Goal: Transaction & Acquisition: Purchase product/service

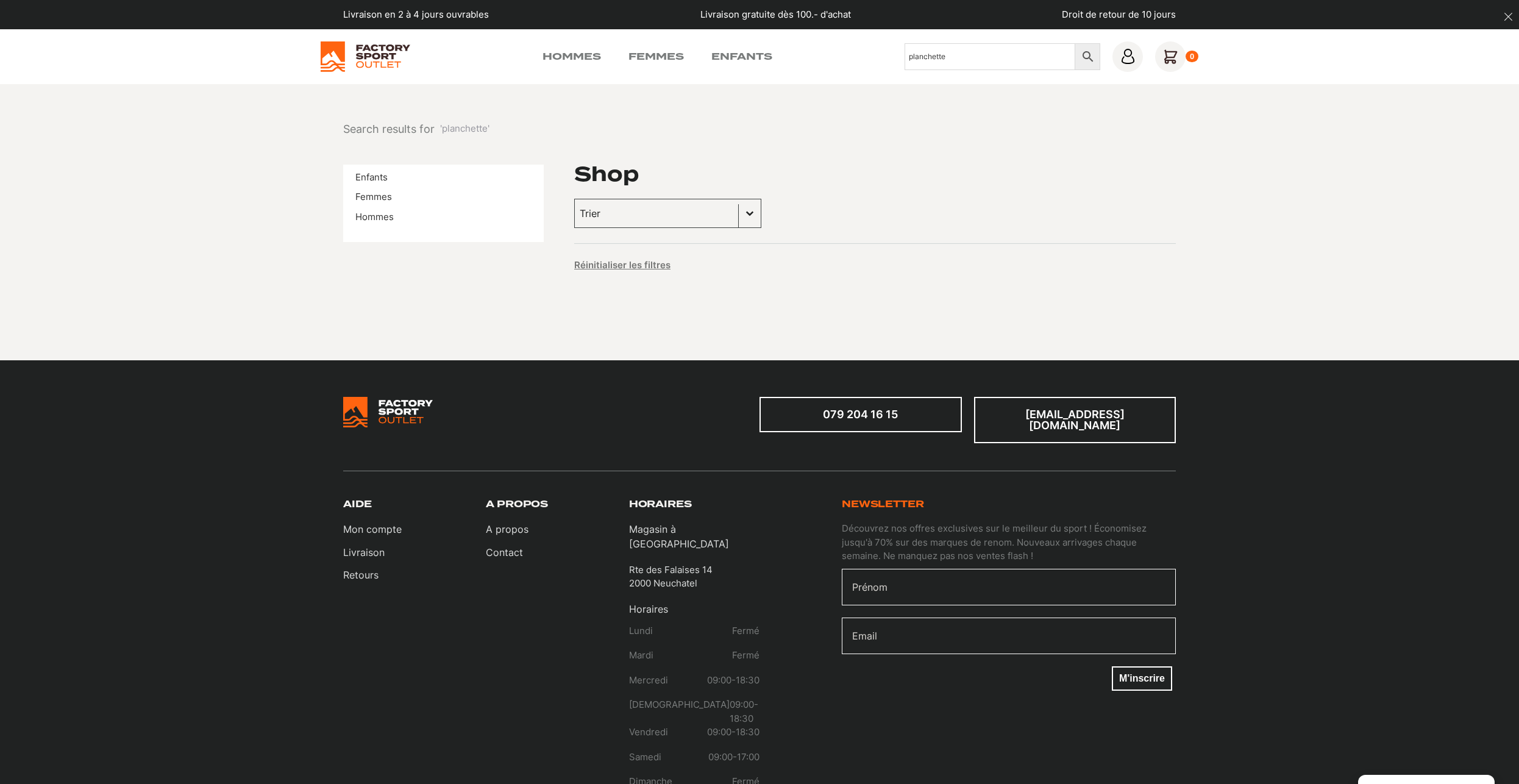
click at [340, 54] on img at bounding box center [365, 56] width 89 height 30
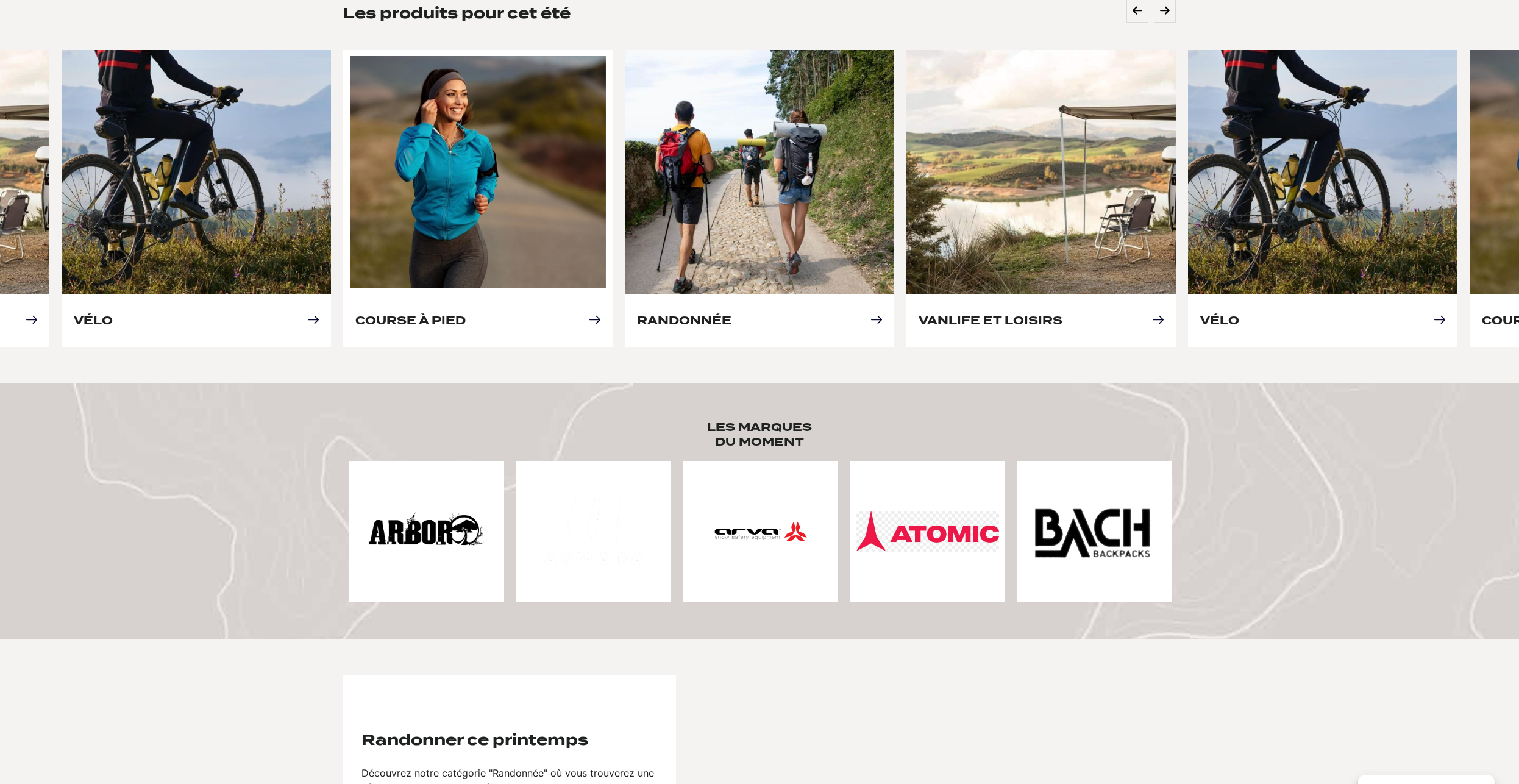
scroll to position [497, 0]
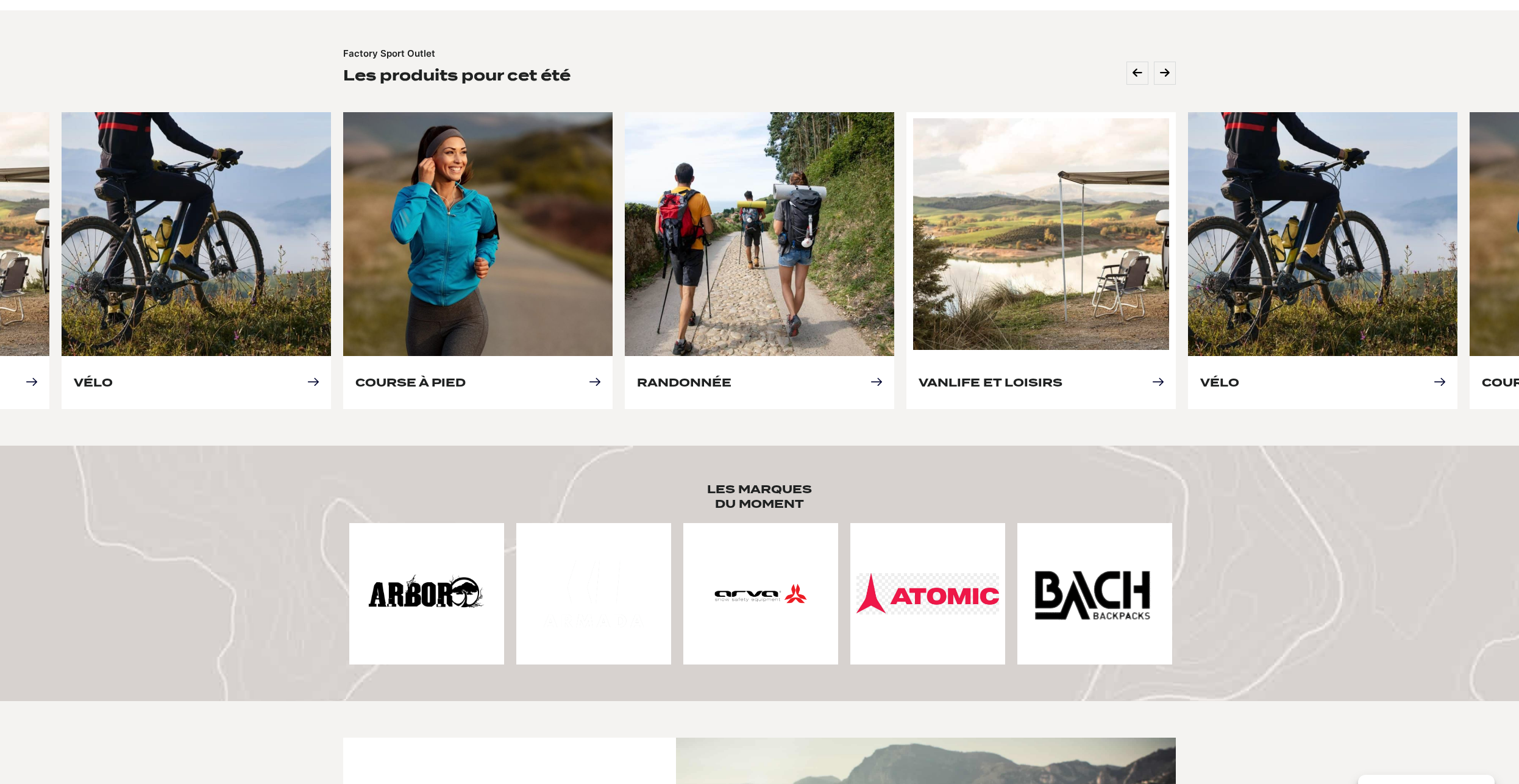
click at [1030, 382] on link "Vanlife et loisirs" at bounding box center [990, 382] width 143 height 13
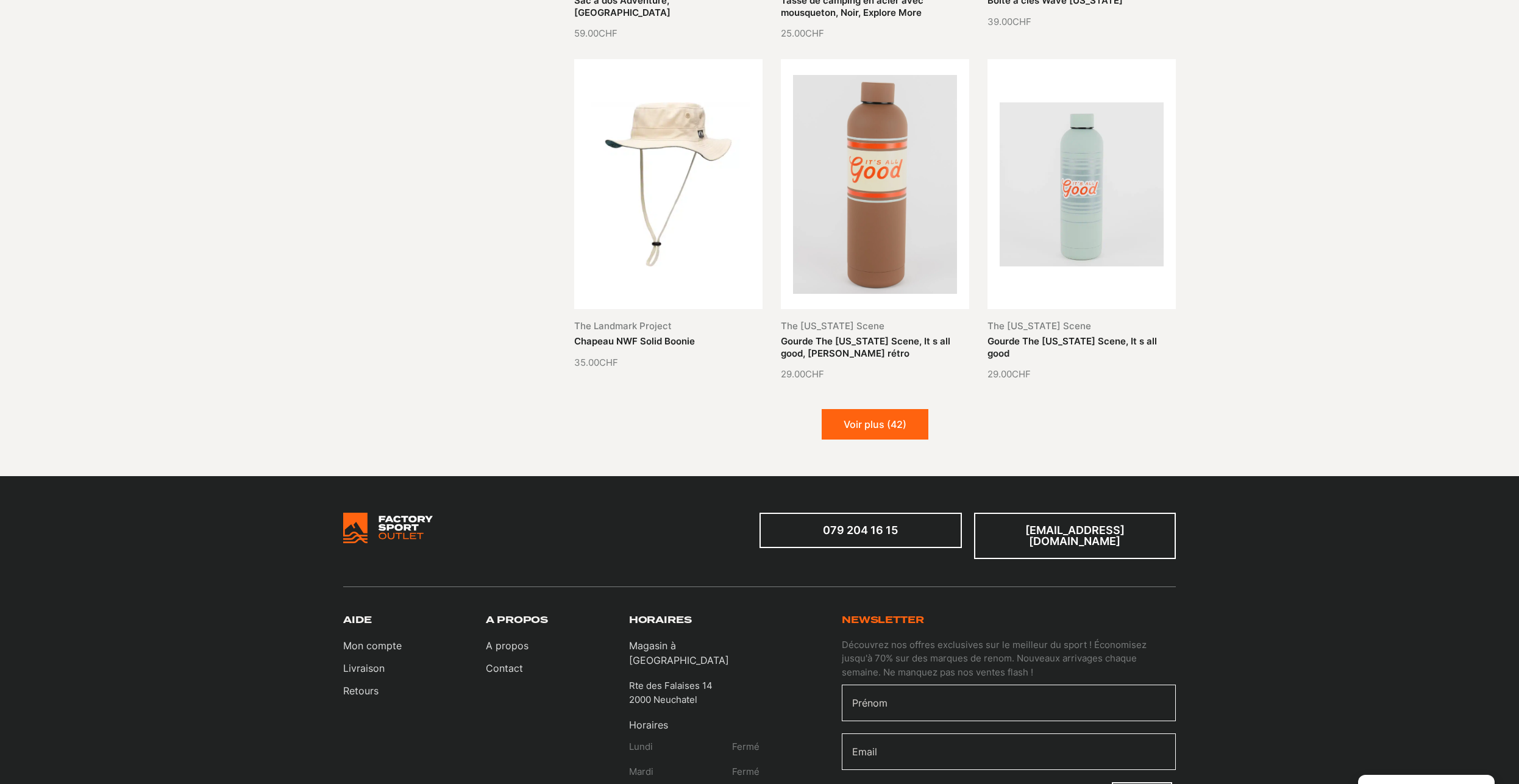
scroll to position [1368, 0]
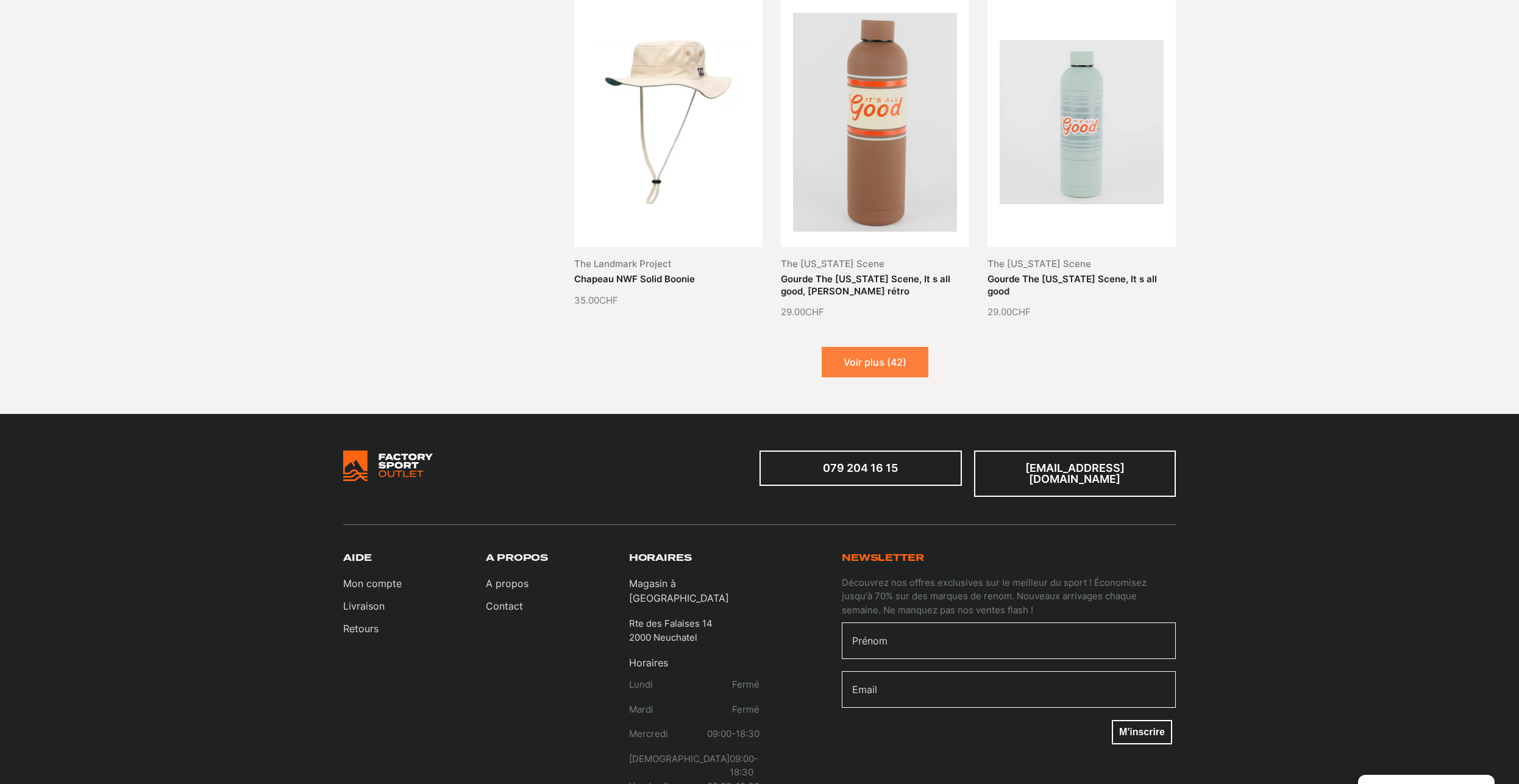
click at [896, 366] on button "Voir plus (42)" at bounding box center [874, 362] width 107 height 30
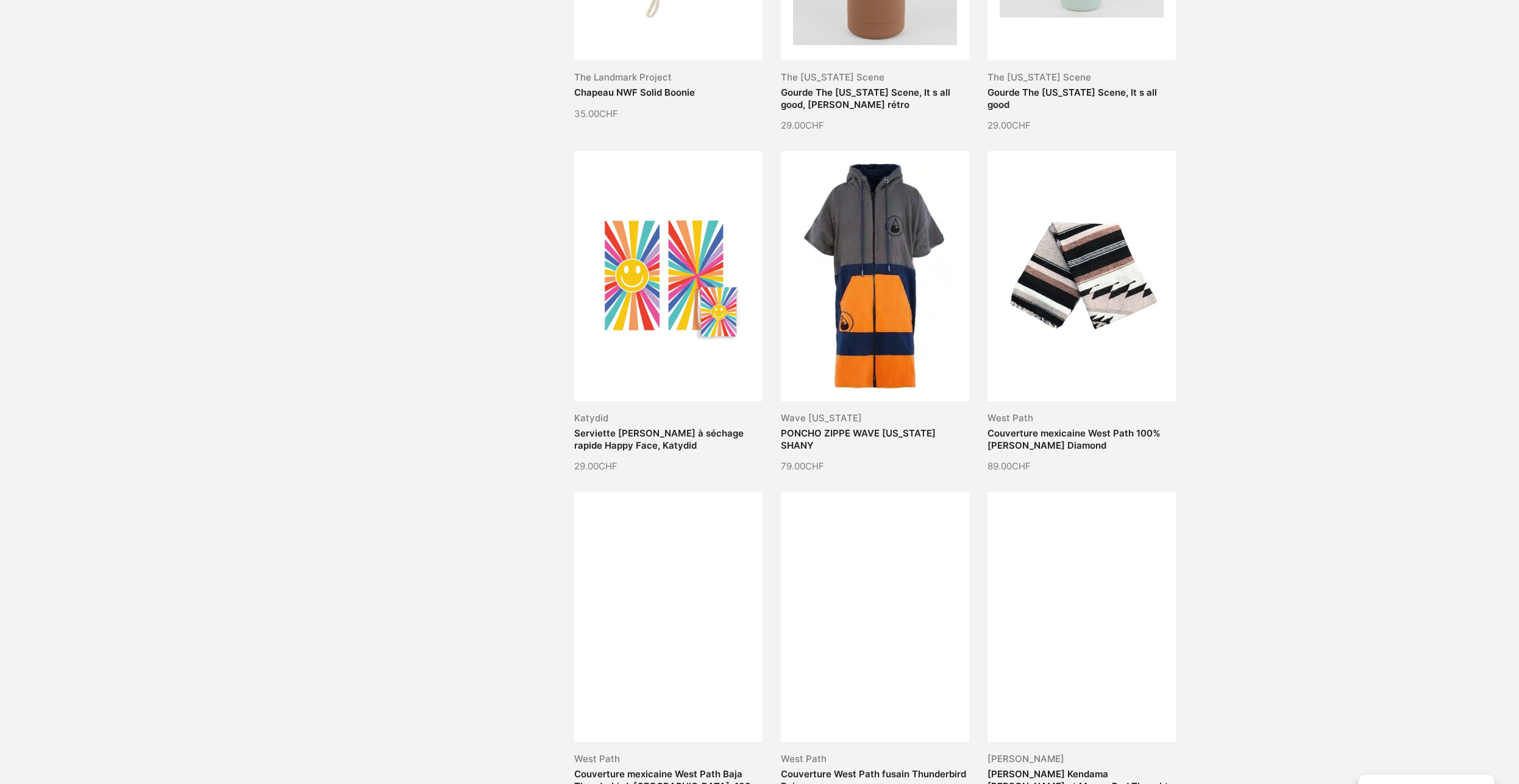
scroll to position [1616, 0]
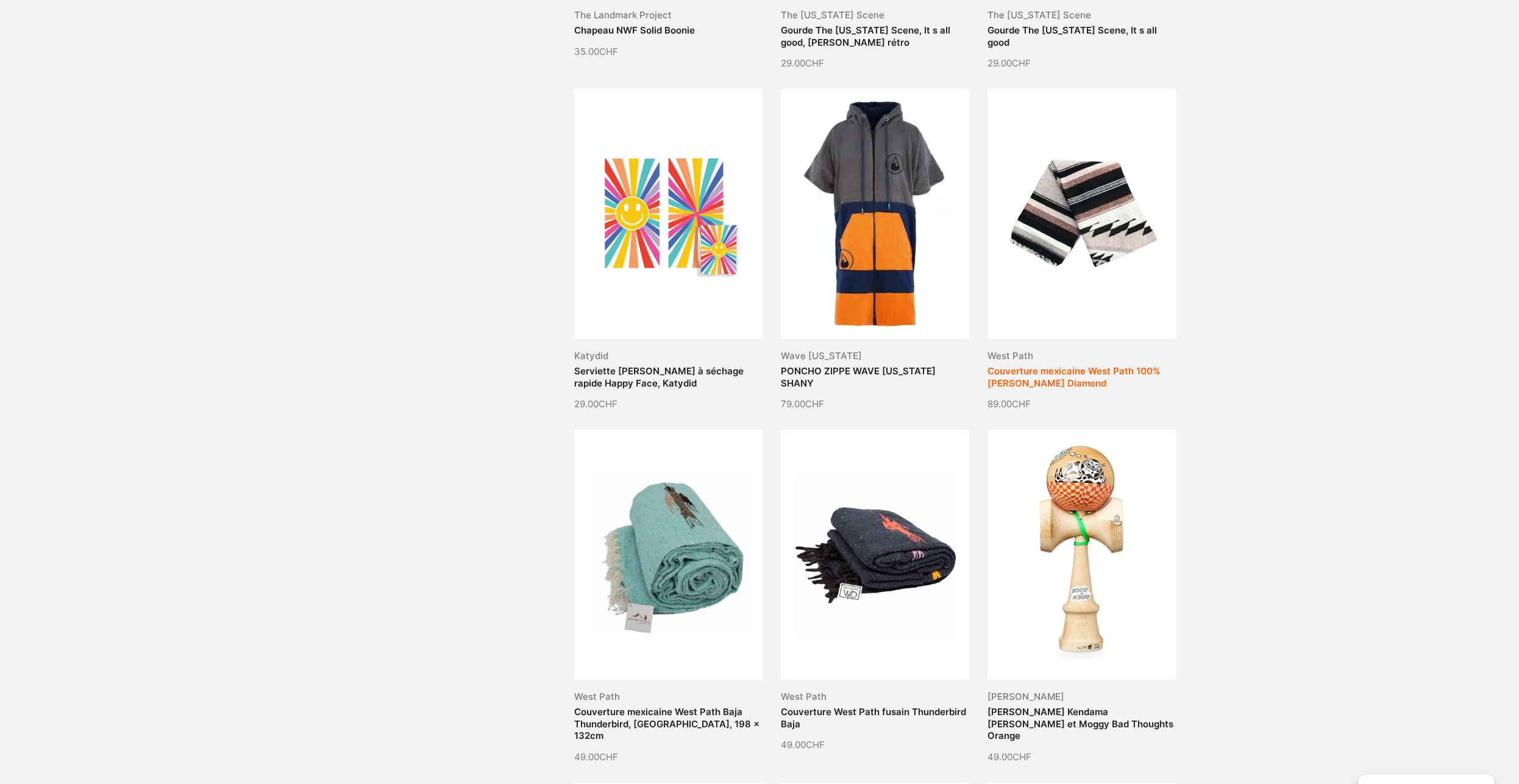
click at [1098, 365] on link "Couverture mexicaine West Path 100% laine Brown Diamond" at bounding box center [1074, 377] width 173 height 24
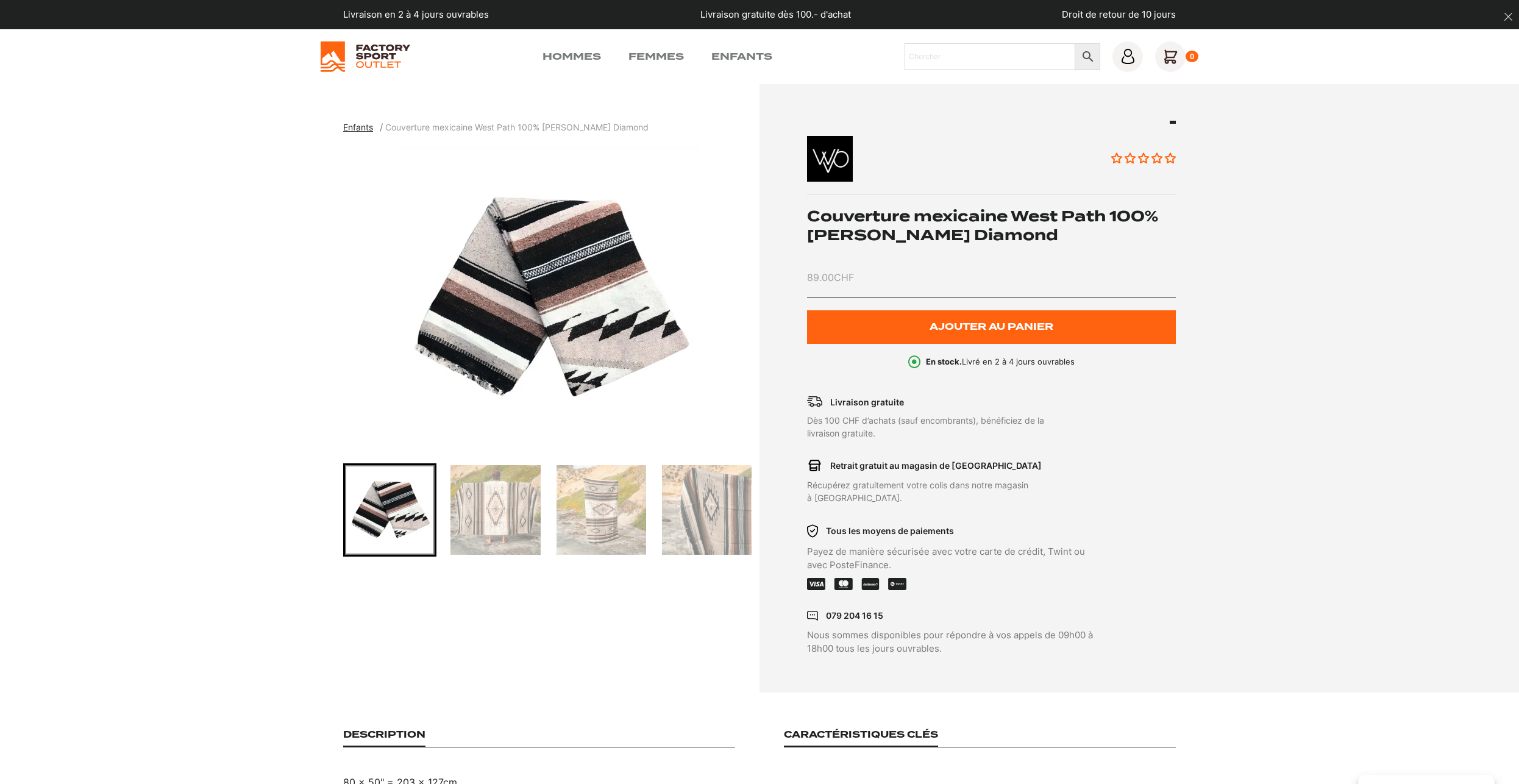
click at [505, 514] on img "Go to slide 2" at bounding box center [494, 509] width 89 height 89
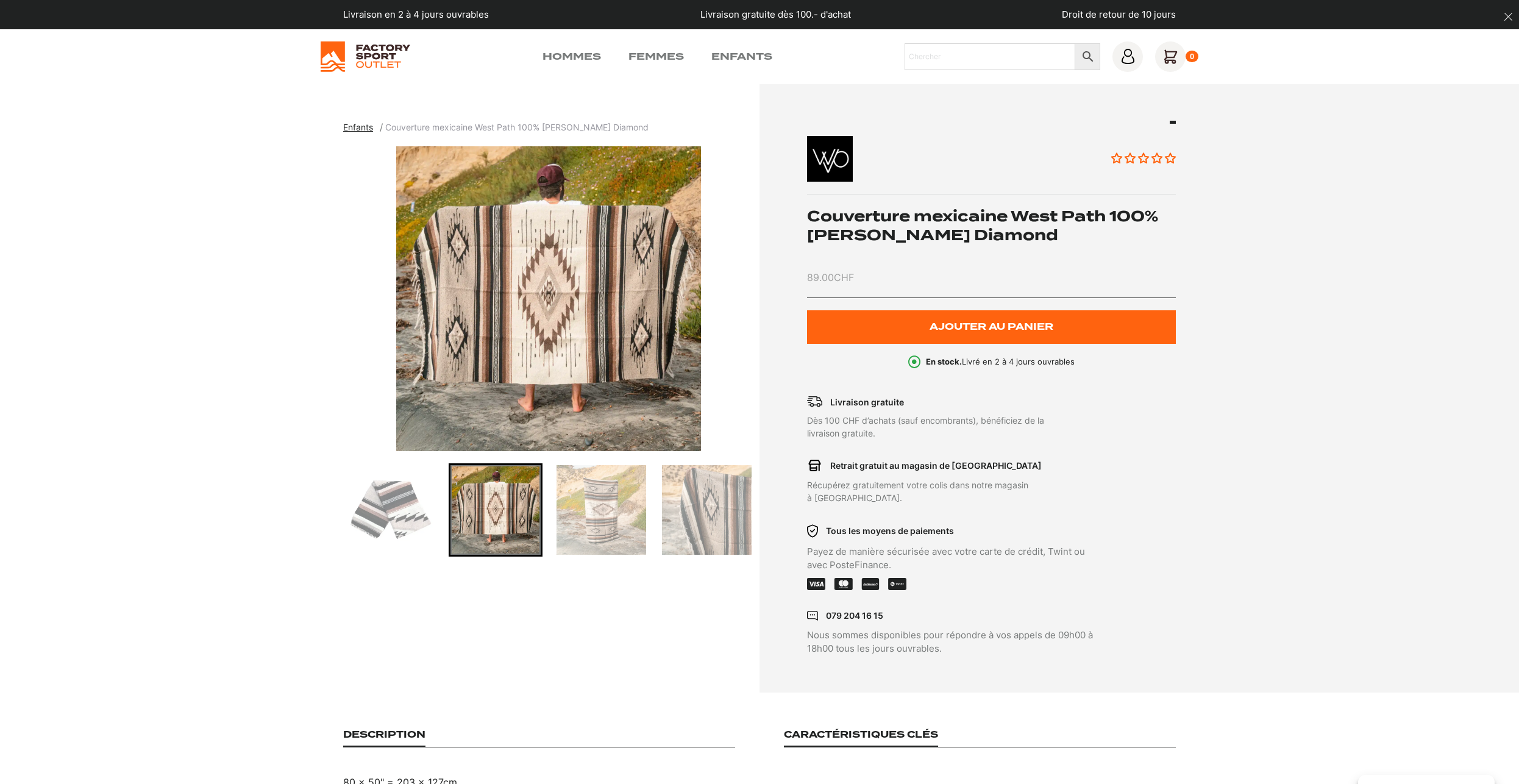
click at [599, 514] on img "Go to slide 3" at bounding box center [600, 509] width 89 height 89
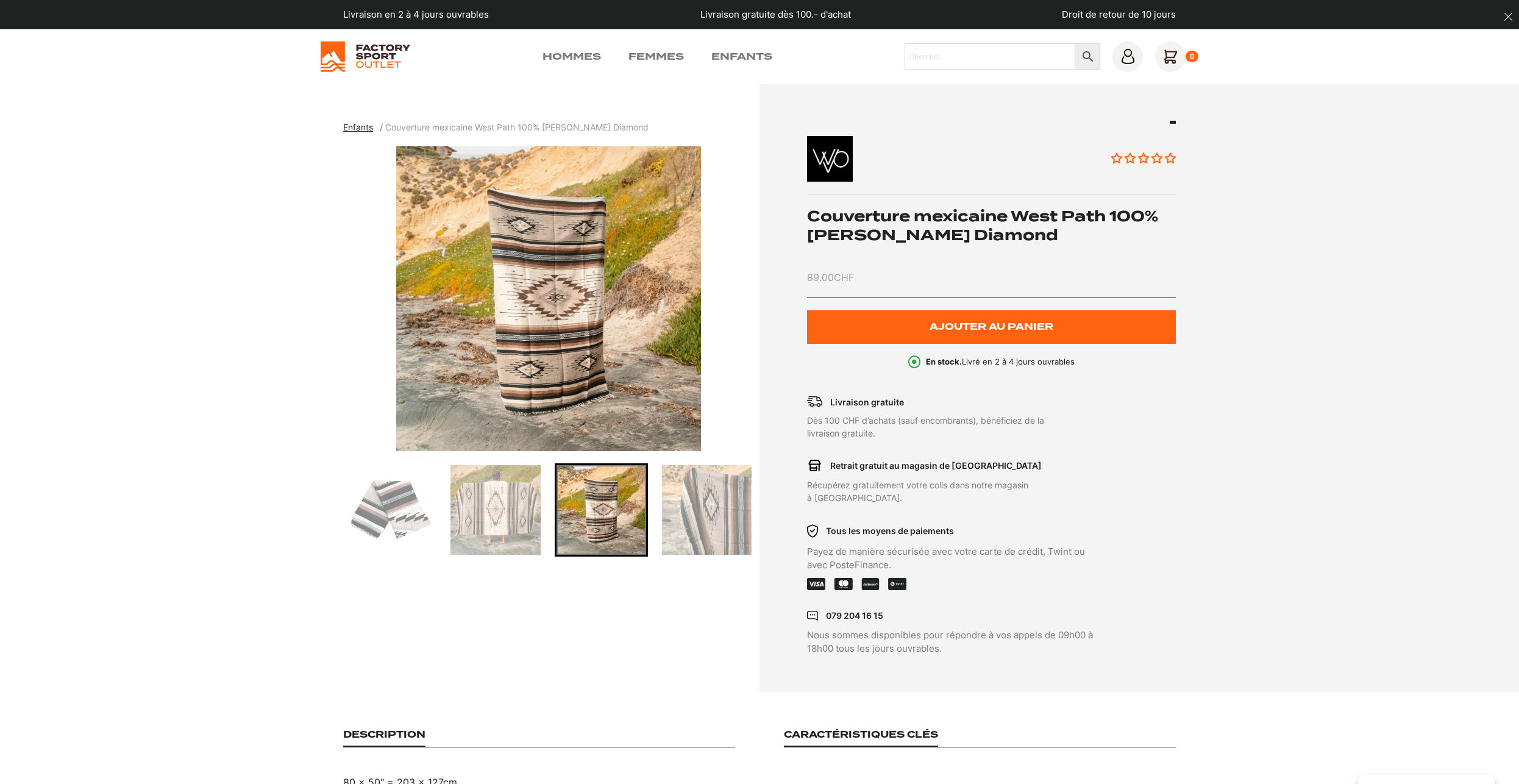
click at [698, 523] on img "Go to slide 4" at bounding box center [706, 509] width 89 height 89
